Goal: Information Seeking & Learning: Learn about a topic

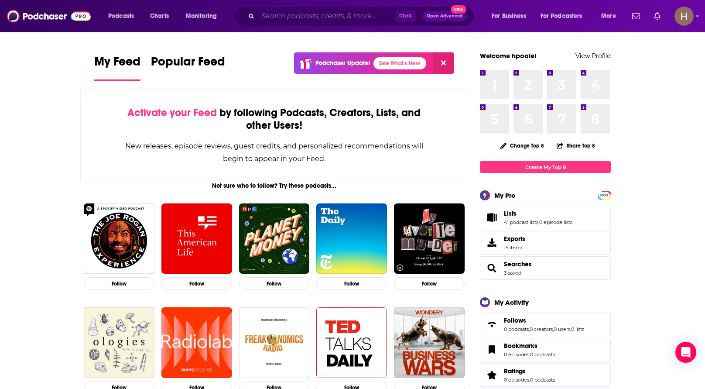
click at [308, 21] on input "Search podcasts, credits, & more..." at bounding box center [326, 16] width 137 height 14
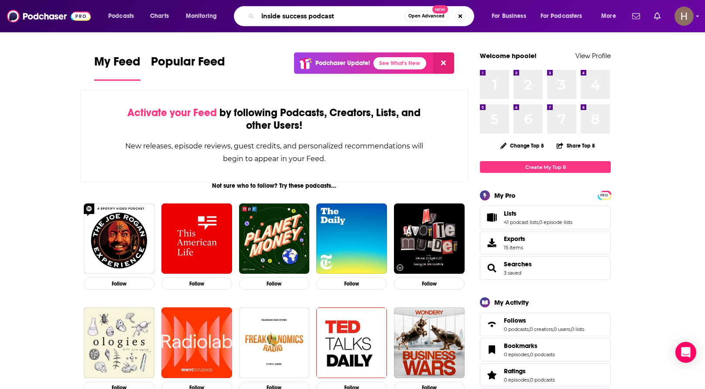
type input "inside success podcast"
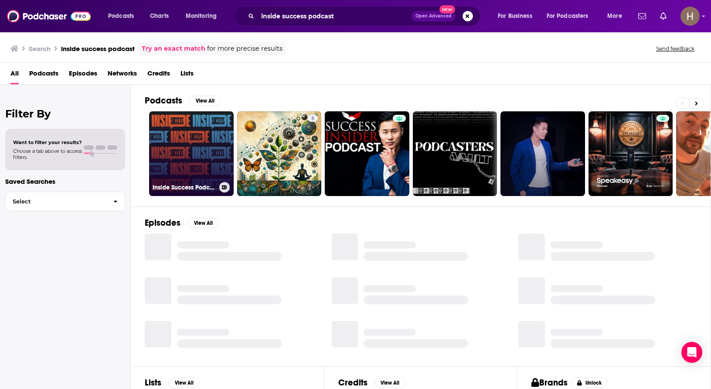
click at [211, 133] on link "Inside Success Podcast" at bounding box center [191, 153] width 85 height 85
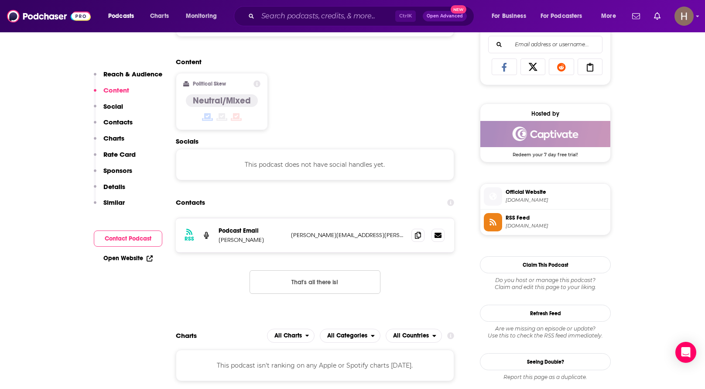
scroll to position [698, 0]
